Goal: Information Seeking & Learning: Learn about a topic

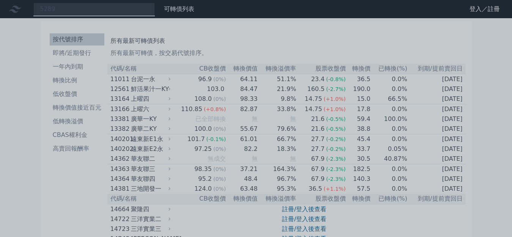
click at [77, 7] on div at bounding box center [256, 118] width 512 height 237
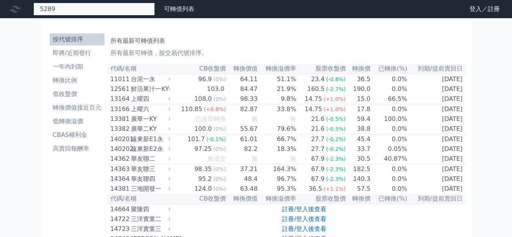
click at [76, 7] on div "5289" at bounding box center [93, 9] width 121 height 13
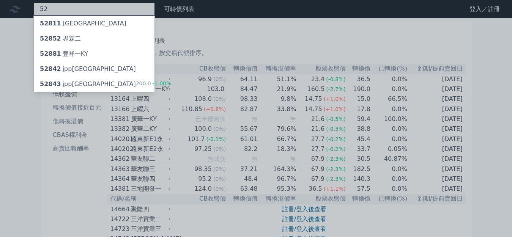
type input "5"
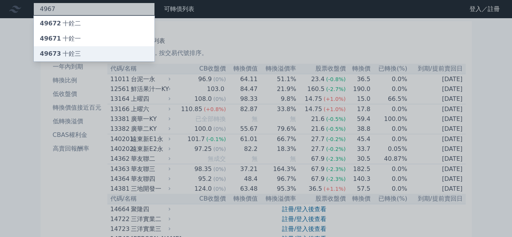
type input "4967"
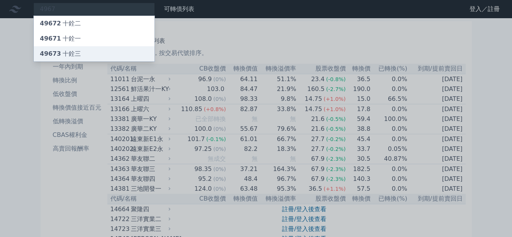
click at [63, 47] on div "49673 十銓三" at bounding box center [94, 53] width 121 height 15
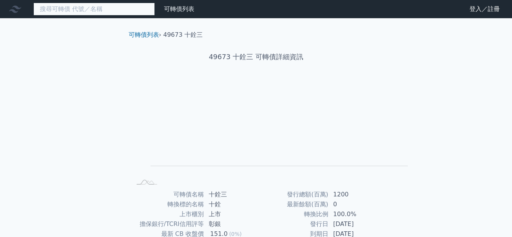
click at [73, 11] on input at bounding box center [93, 9] width 121 height 13
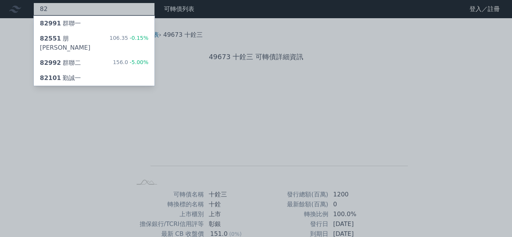
type input "8"
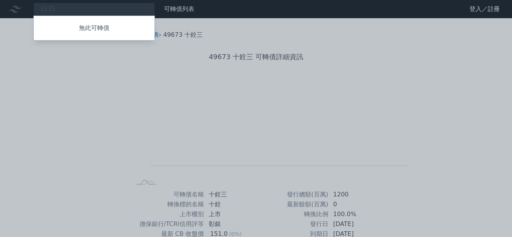
click at [80, 5] on div at bounding box center [256, 118] width 512 height 237
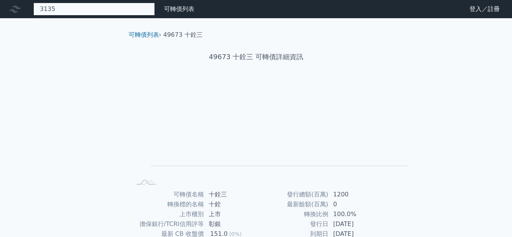
click at [80, 7] on div "3135 無此可轉債" at bounding box center [93, 9] width 121 height 13
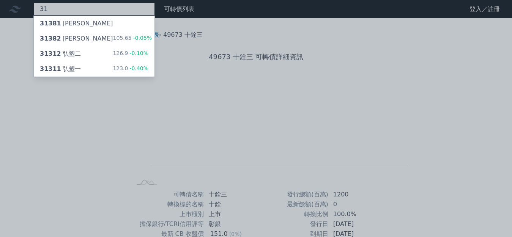
type input "3"
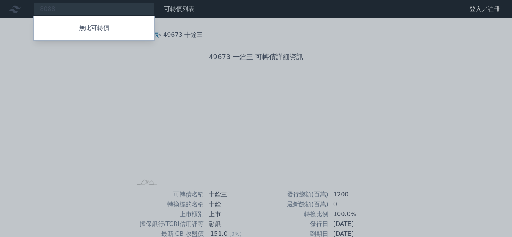
click at [77, 6] on div at bounding box center [256, 118] width 512 height 237
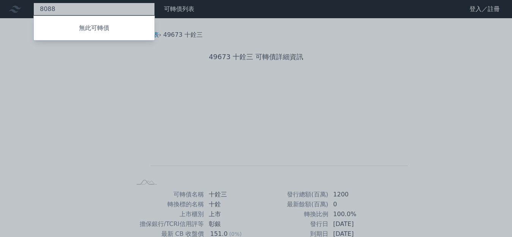
click at [77, 8] on div "8088 無此可轉債" at bounding box center [93, 9] width 121 height 13
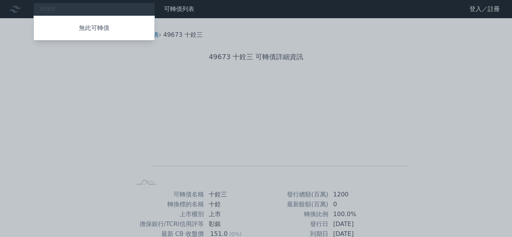
click at [77, 8] on div at bounding box center [256, 118] width 512 height 237
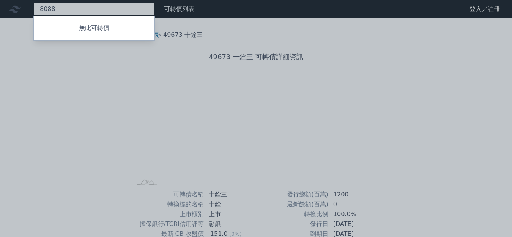
click at [77, 8] on div "8088 無此可轉債" at bounding box center [93, 9] width 121 height 13
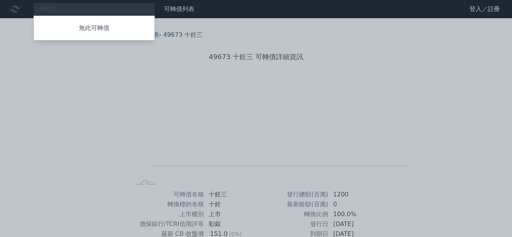
click at [78, 7] on div at bounding box center [256, 118] width 512 height 237
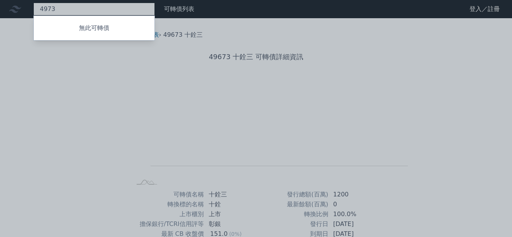
click at [78, 8] on div "4973 無此可轉債" at bounding box center [93, 9] width 121 height 13
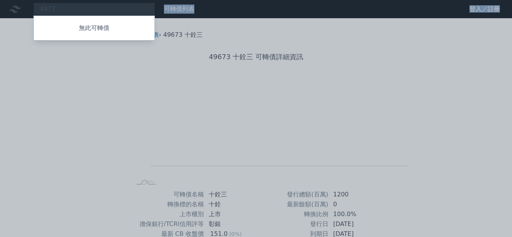
click at [78, 8] on div at bounding box center [256, 118] width 512 height 237
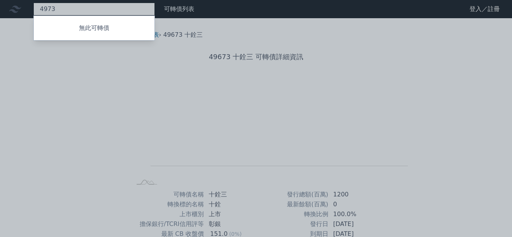
click at [78, 8] on div "4973 無此可轉債" at bounding box center [93, 9] width 121 height 13
type input "8"
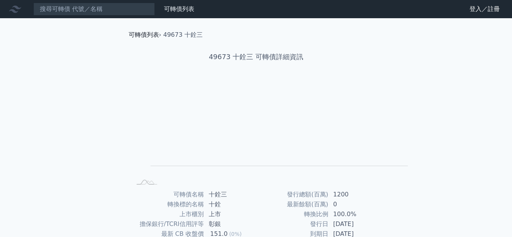
click at [130, 33] on link "可轉債列表" at bounding box center [144, 34] width 30 height 7
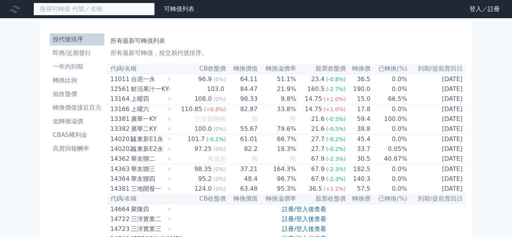
click at [65, 6] on input at bounding box center [93, 9] width 121 height 13
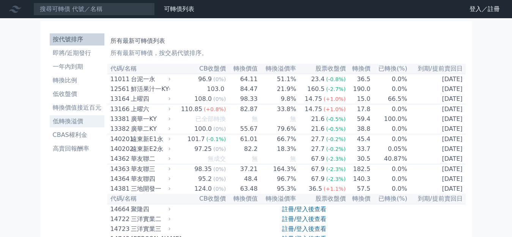
click at [67, 117] on li "低轉換溢價" at bounding box center [77, 121] width 55 height 9
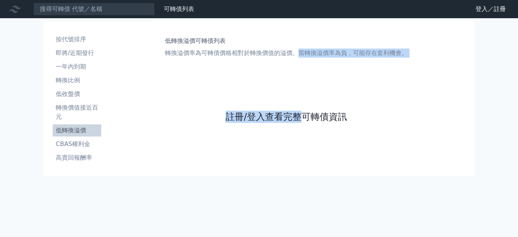
drag, startPoint x: 269, startPoint y: 170, endPoint x: 280, endPoint y: 177, distance: 12.5
click at [277, 167] on div "低轉換溢價可轉債列表 轉換溢價率為可轉債價格相對於轉換價值的溢價。當轉換溢價率為負，可能存在套利機會。 註冊/登入查看完整可轉債資訊" at bounding box center [286, 98] width 364 height 137
click at [280, 123] on link "註冊/登入查看完整可轉債資訊" at bounding box center [286, 117] width 121 height 12
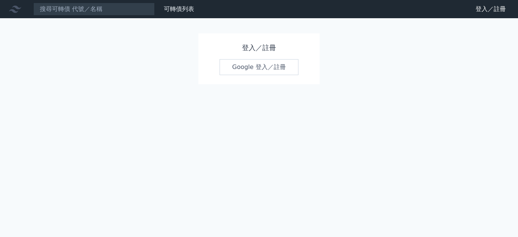
click at [264, 68] on link "Google 登入／註冊" at bounding box center [259, 67] width 79 height 16
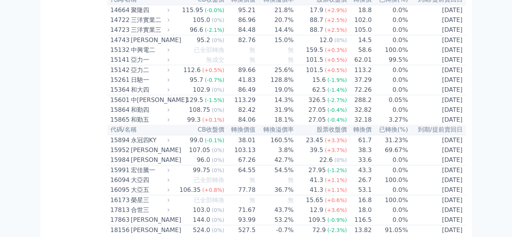
scroll to position [265, 0]
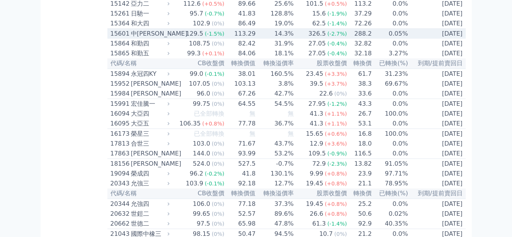
click at [131, 38] on div "中[PERSON_NAME]" at bounding box center [149, 33] width 37 height 9
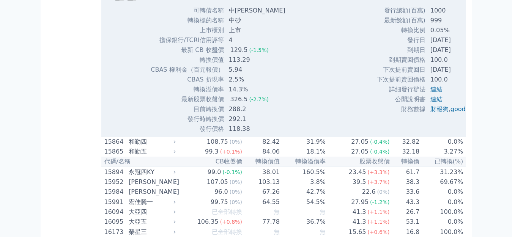
scroll to position [455, 0]
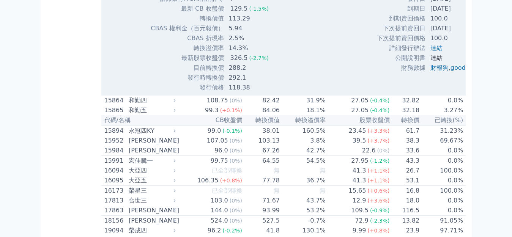
click at [430, 61] on link "連結" at bounding box center [436, 57] width 12 height 7
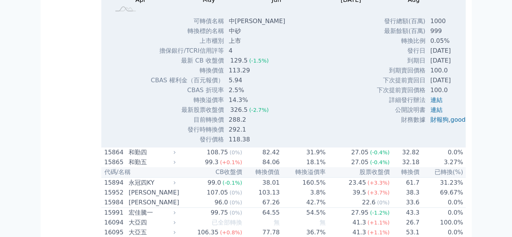
scroll to position [303, 0]
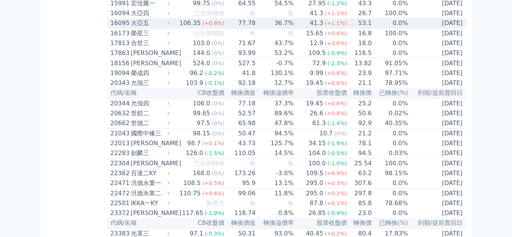
scroll to position [379, 0]
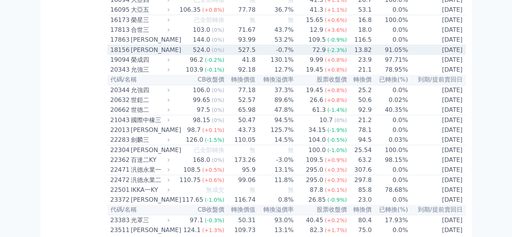
click at [131, 55] on div "[PERSON_NAME]" at bounding box center [149, 50] width 37 height 9
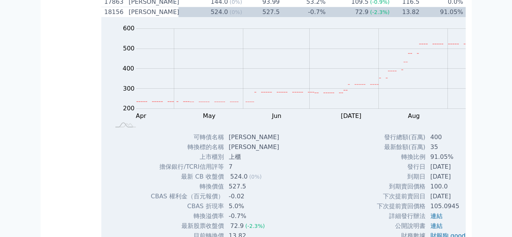
scroll to position [493, 0]
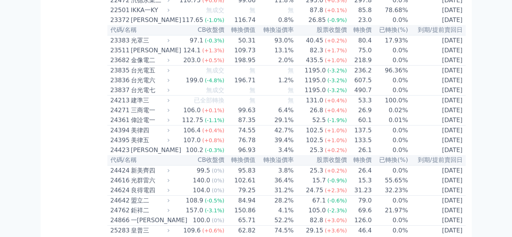
scroll to position [569, 0]
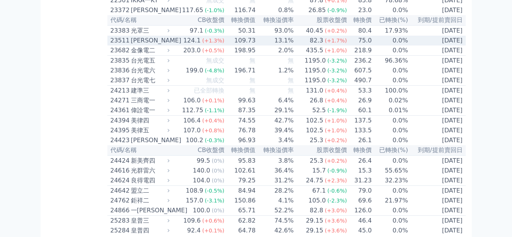
click at [131, 45] on div "[PERSON_NAME]" at bounding box center [149, 40] width 37 height 9
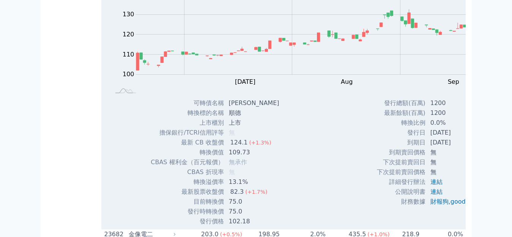
scroll to position [645, 0]
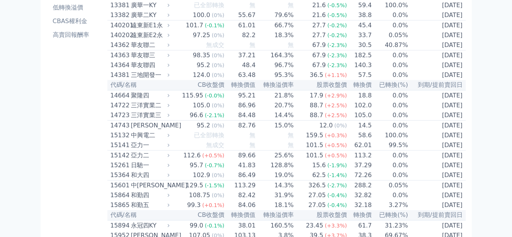
scroll to position [0, 0]
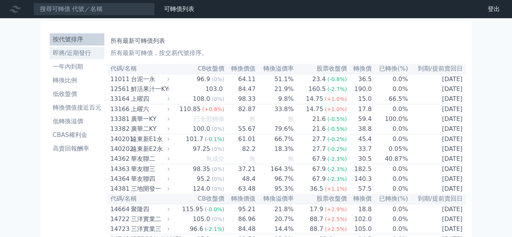
click at [59, 49] on li "即將/近期發行" at bounding box center [77, 53] width 55 height 9
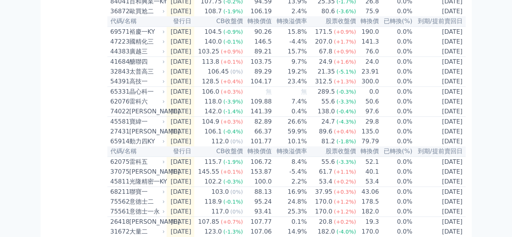
scroll to position [190, 0]
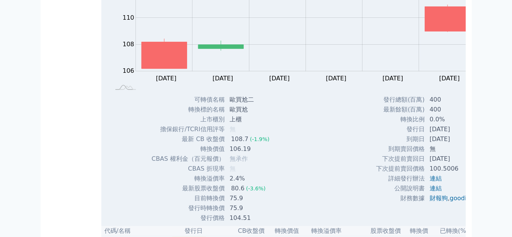
scroll to position [228, 0]
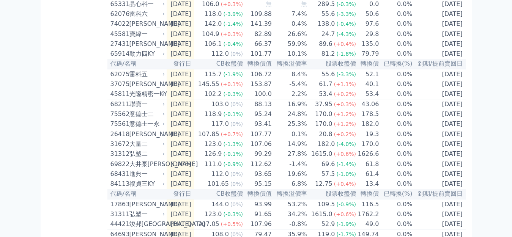
scroll to position [265, 0]
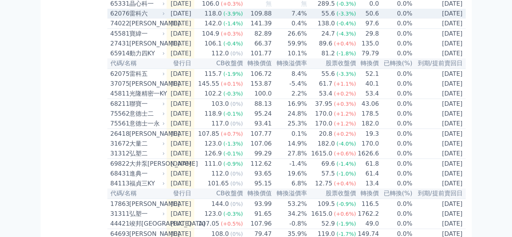
click at [129, 18] on div "雷科六" at bounding box center [146, 13] width 34 height 9
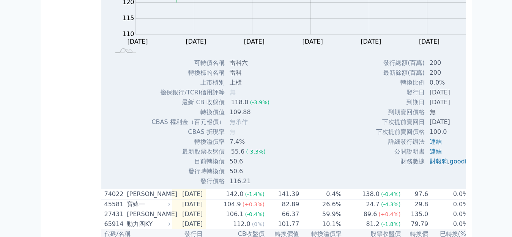
scroll to position [303, 0]
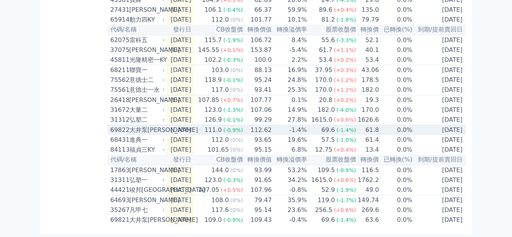
click at [129, 135] on div "大井泵[PERSON_NAME]" at bounding box center [146, 130] width 34 height 9
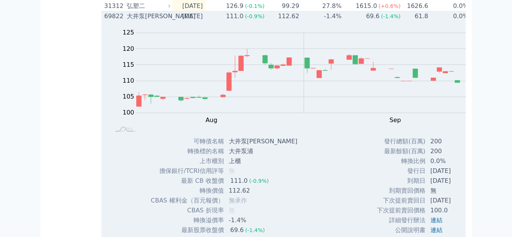
click at [127, 21] on div "大井泵[PERSON_NAME]" at bounding box center [147, 16] width 41 height 9
